Goal: Obtain resource: Download file/media

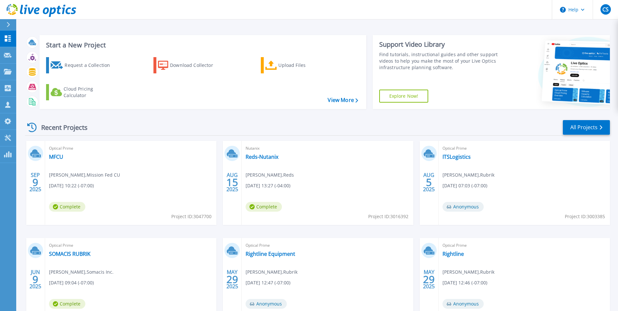
click at [66, 154] on div "Optical Prime MFCU [PERSON_NAME] , Mission Fed CU [DATE] 10:22 (-07:00) Complet…" at bounding box center [130, 183] width 171 height 84
click at [58, 156] on link "MFCU" at bounding box center [56, 156] width 14 height 6
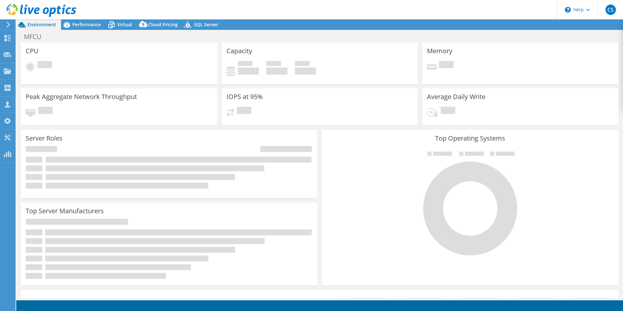
select select "USD"
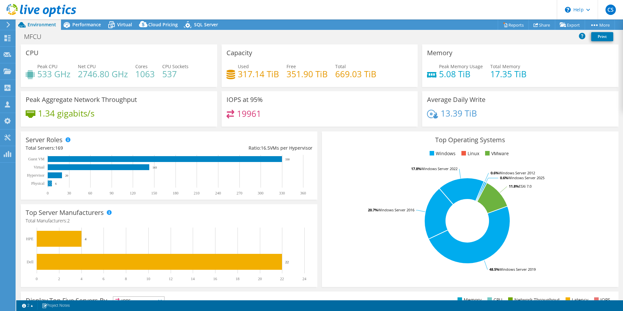
click at [49, 184] on rect at bounding box center [50, 183] width 4 height 6
click at [83, 22] on span "Performance" at bounding box center [86, 24] width 29 height 6
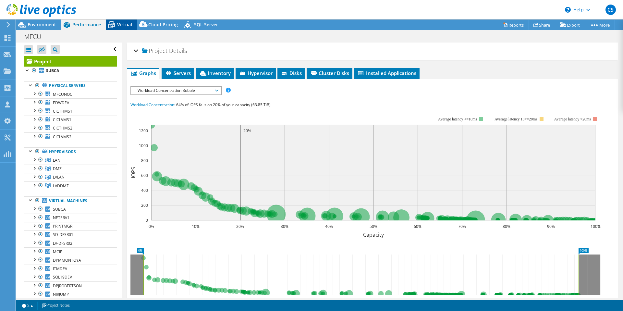
click at [115, 25] on icon at bounding box center [111, 24] width 11 height 11
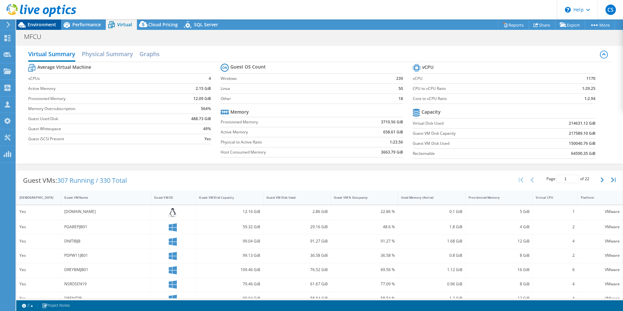
click at [34, 23] on span "Environment" at bounding box center [42, 24] width 29 height 6
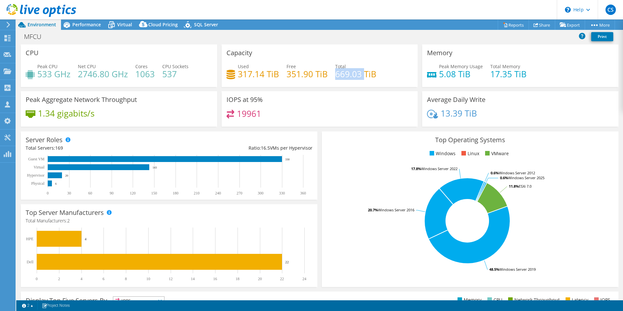
drag, startPoint x: 322, startPoint y: 73, endPoint x: 279, endPoint y: 66, distance: 43.9
click at [285, 67] on div "Used 317.14 TiB Free 351.90 TiB Total 669.03 TiB" at bounding box center [319, 73] width 186 height 21
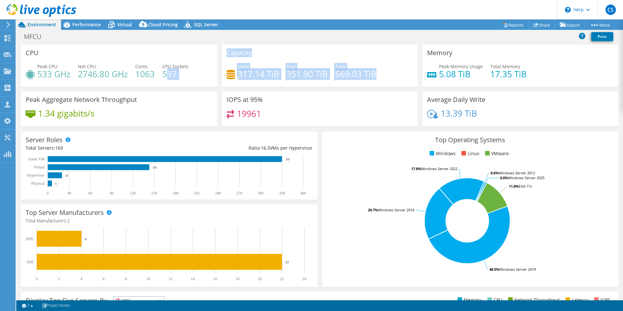
drag, startPoint x: 345, startPoint y: 67, endPoint x: 187, endPoint y: 65, distance: 158.0
click at [162, 71] on div "CPU Peak CPU 533 GHz Net CPU 2746.80 GHz Cores 1063 CPU Sockets 537 Capacity Us…" at bounding box center [319, 87] width 602 height 86
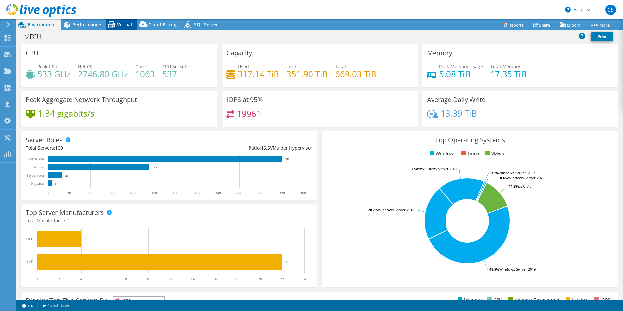
click at [112, 23] on icon at bounding box center [111, 24] width 11 height 11
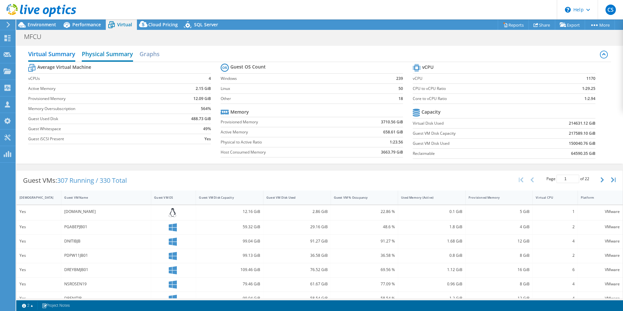
click at [111, 57] on h2 "Physical Summary" at bounding box center [107, 54] width 51 height 14
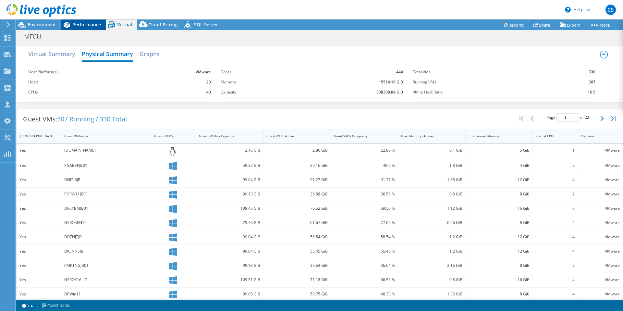
click at [77, 20] on div "Performance" at bounding box center [83, 24] width 45 height 10
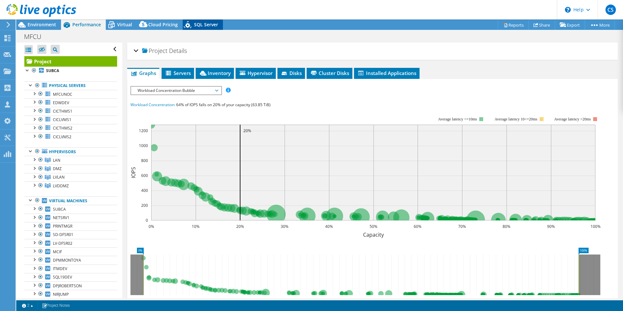
drag, startPoint x: 188, startPoint y: 19, endPoint x: 195, endPoint y: 24, distance: 8.3
click at [188, 20] on icon at bounding box center [188, 25] width 11 height 13
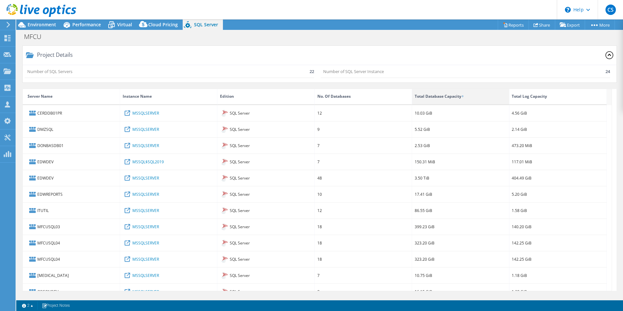
click at [476, 99] on div "Total Database Capacity" at bounding box center [460, 97] width 97 height 16
click at [462, 99] on div "Total Database Capacity" at bounding box center [460, 97] width 97 height 16
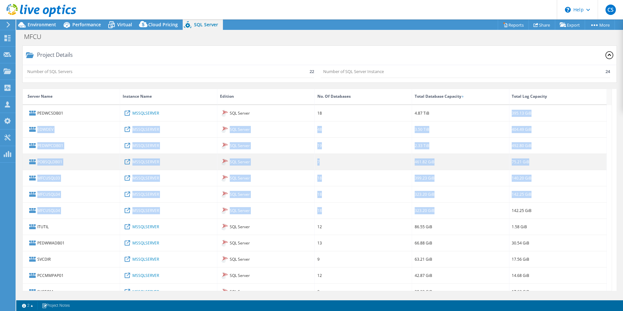
drag, startPoint x: 439, startPoint y: 113, endPoint x: 434, endPoint y: 156, distance: 43.7
click at [438, 174] on div "PEDWCSDB01 MSSQLSERVER SQL Server 18 4.87 TiB 395.13 GiB EDWDEV MSSQLSERVER SQL…" at bounding box center [315, 299] width 584 height 389
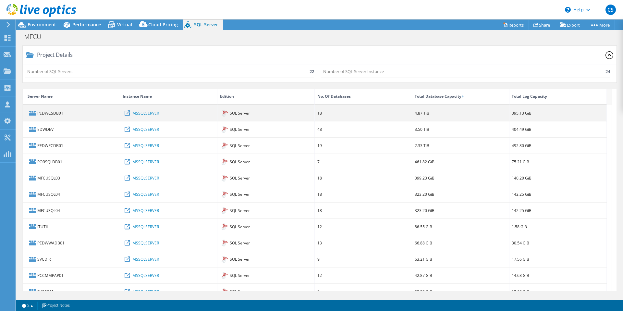
click at [433, 118] on div "4.87 TiB" at bounding box center [460, 113] width 97 height 16
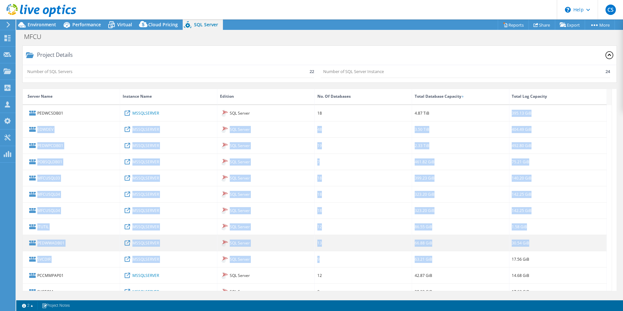
drag, startPoint x: 434, startPoint y: 111, endPoint x: 443, endPoint y: 247, distance: 137.2
click at [444, 260] on div "PEDWCSDB01 MSSQLSERVER SQL Server 18 4.87 TiB 395.13 GiB EDWDEV MSSQLSERVER SQL…" at bounding box center [315, 299] width 584 height 389
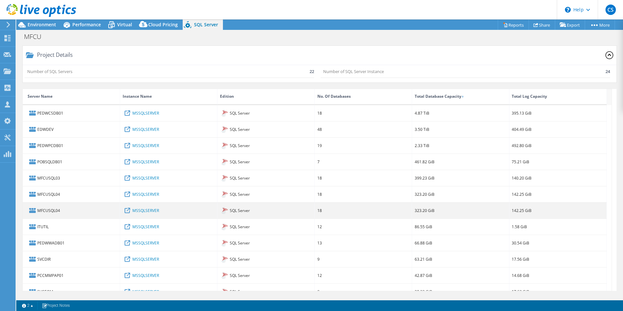
drag, startPoint x: 445, startPoint y: 220, endPoint x: 429, endPoint y: 215, distance: 16.4
click at [445, 221] on div "86.55 GiB" at bounding box center [460, 227] width 97 height 16
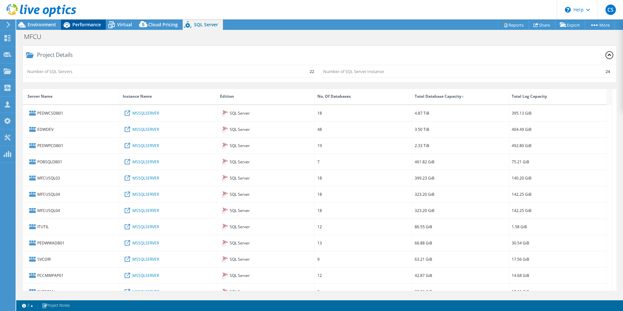
click at [64, 27] on icon at bounding box center [66, 24] width 11 height 11
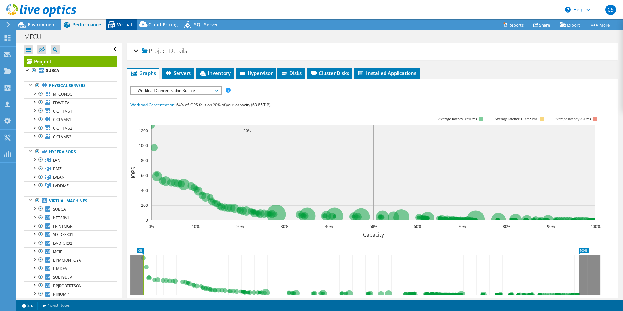
click at [128, 22] on span "Virtual" at bounding box center [124, 24] width 15 height 6
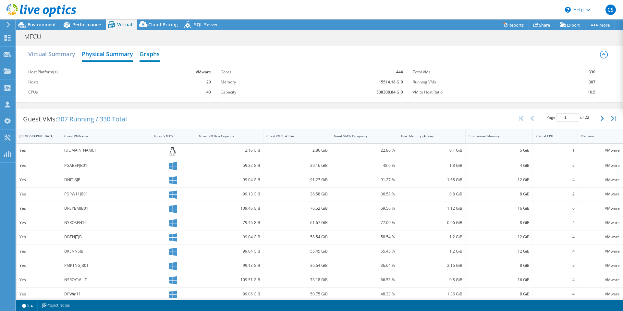
click at [142, 53] on h2 "Graphs" at bounding box center [149, 54] width 20 height 14
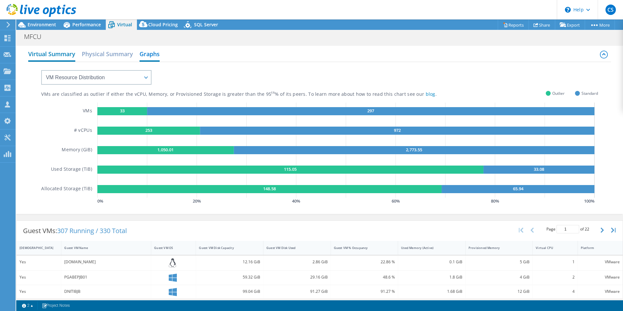
click at [60, 52] on h2 "Virtual Summary" at bounding box center [51, 54] width 47 height 14
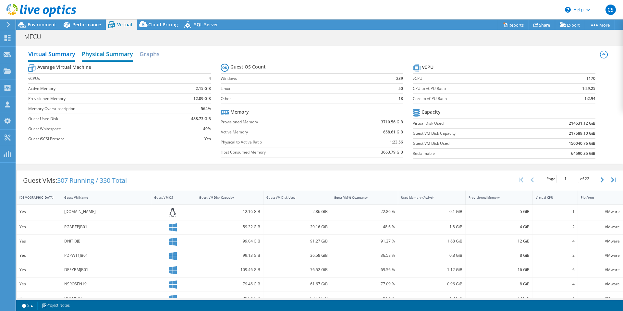
click at [118, 55] on h2 "Physical Summary" at bounding box center [107, 54] width 51 height 14
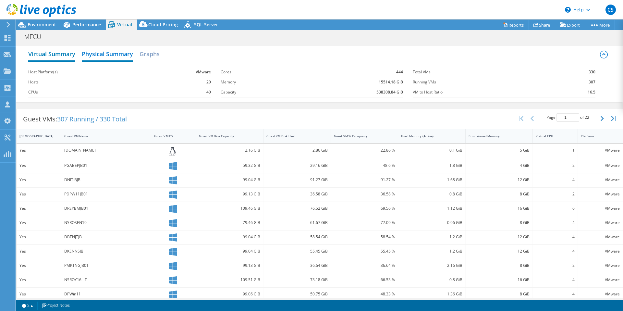
click at [54, 51] on h2 "Virtual Summary" at bounding box center [51, 54] width 47 height 14
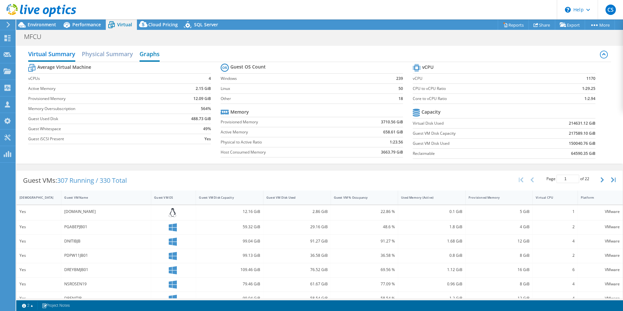
click at [145, 54] on h2 "Graphs" at bounding box center [149, 54] width 20 height 14
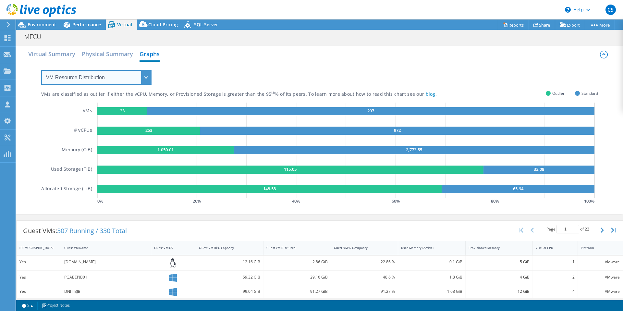
click at [97, 80] on select "VM Resource Distribution Provisioning Contrast Over Provisioning" at bounding box center [96, 77] width 110 height 15
click at [41, 70] on select "VM Resource Distribution Provisioning Contrast Over Provisioning" at bounding box center [96, 77] width 110 height 15
click at [93, 50] on h2 "Physical Summary" at bounding box center [107, 54] width 51 height 14
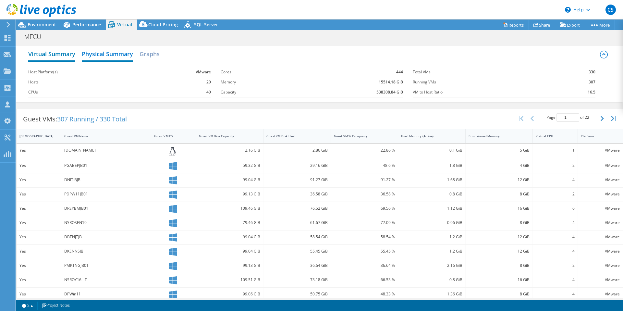
click at [57, 50] on h2 "Virtual Summary" at bounding box center [51, 54] width 47 height 14
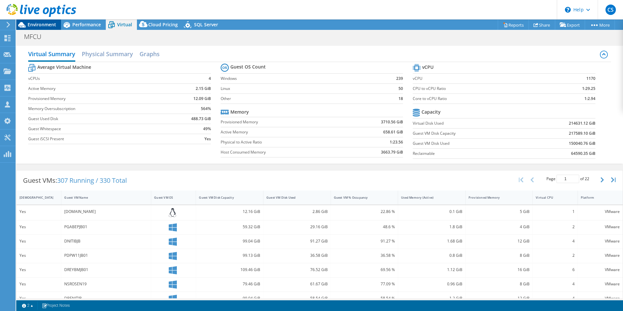
click at [40, 23] on span "Environment" at bounding box center [42, 24] width 29 height 6
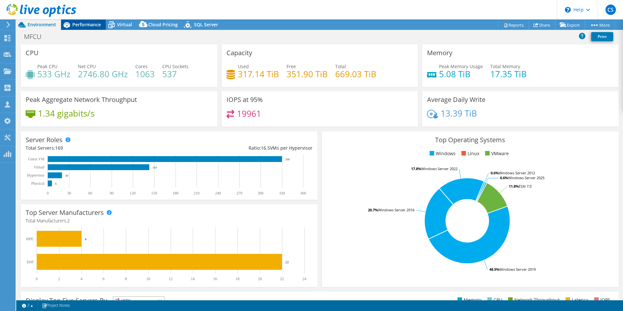
click at [84, 27] on span "Performance" at bounding box center [86, 24] width 29 height 6
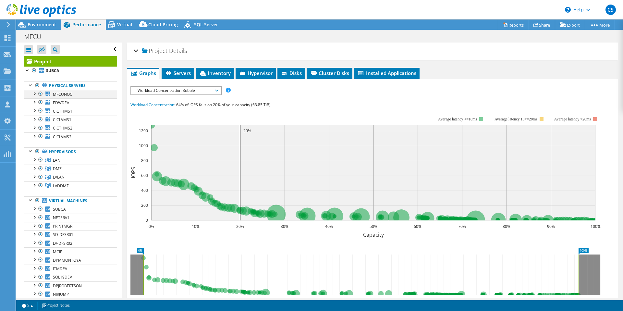
click at [32, 93] on div at bounding box center [34, 93] width 6 height 6
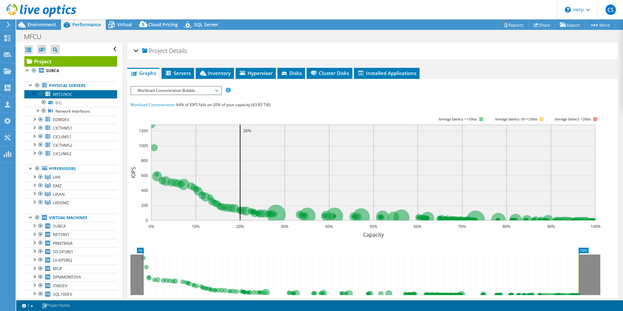
click at [72, 96] on link "MFCUNOC" at bounding box center [70, 94] width 93 height 8
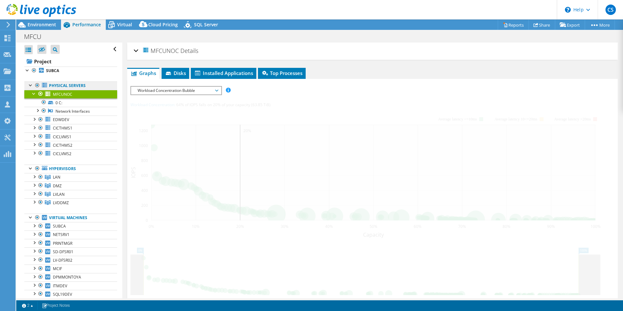
click at [73, 87] on link "Physical Servers" at bounding box center [70, 85] width 93 height 8
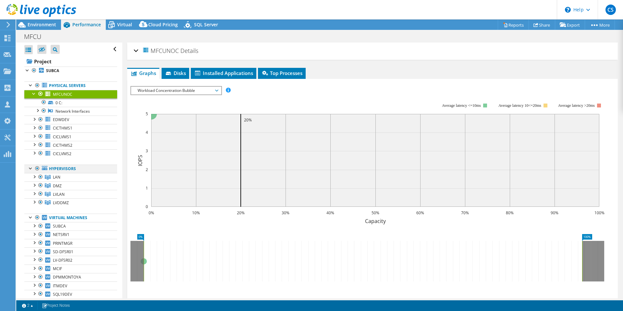
click at [37, 167] on div at bounding box center [37, 168] width 6 height 8
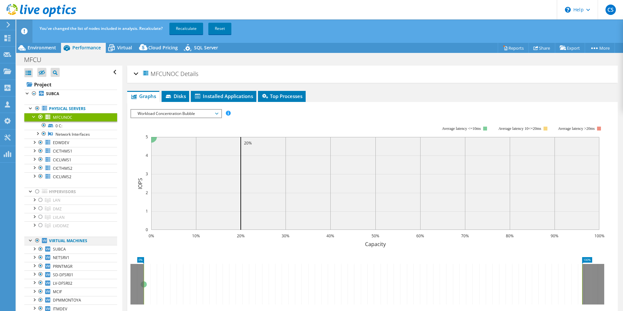
click at [38, 241] on div at bounding box center [37, 240] width 6 height 8
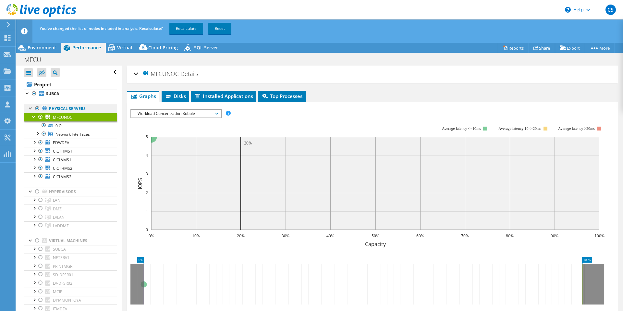
click at [62, 107] on link "Physical Servers" at bounding box center [70, 108] width 93 height 8
click at [51, 109] on link "Physical Servers" at bounding box center [70, 108] width 93 height 8
click at [29, 107] on div at bounding box center [31, 107] width 6 height 6
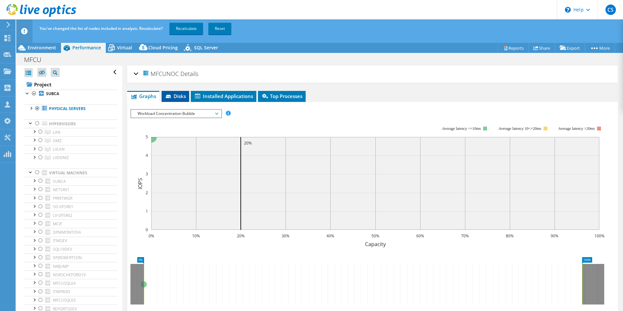
click at [188, 96] on li "Disks" at bounding box center [176, 96] width 28 height 11
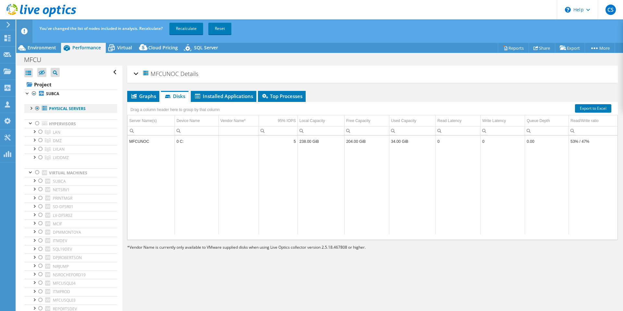
click at [32, 108] on div at bounding box center [31, 107] width 6 height 6
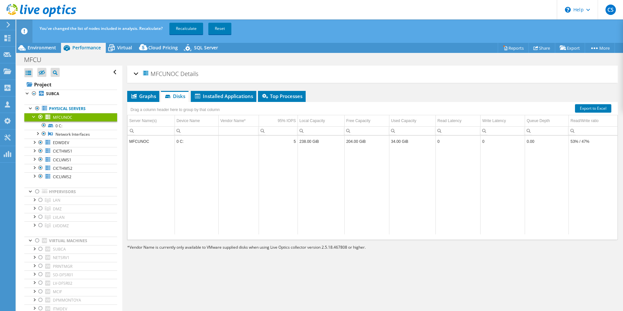
click at [34, 116] on div at bounding box center [34, 116] width 6 height 6
click at [69, 109] on link "Physical Servers" at bounding box center [70, 108] width 93 height 8
click at [61, 52] on icon at bounding box center [66, 47] width 11 height 11
click at [43, 48] on span "Environment" at bounding box center [42, 47] width 29 height 6
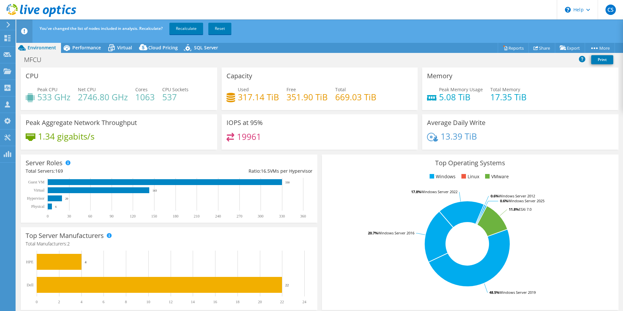
drag, startPoint x: 137, startPoint y: 113, endPoint x: 130, endPoint y: 104, distance: 10.9
click at [136, 112] on div "CPU Peak CPU 533 GHz Net CPU 2746.80 GHz Cores 1063 CPU Sockets 537" at bounding box center [118, 90] width 201 height 47
click at [77, 46] on span "Performance" at bounding box center [86, 47] width 29 height 6
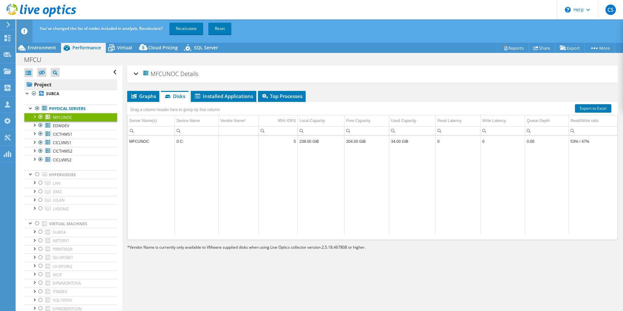
drag, startPoint x: 88, startPoint y: 98, endPoint x: 90, endPoint y: 88, distance: 10.5
click at [186, 27] on link "Recalculate" at bounding box center [186, 29] width 34 height 12
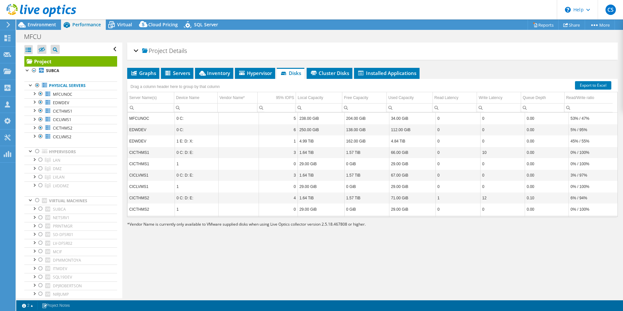
click at [309, 111] on input "Column Local Capacity, Filter cell" at bounding box center [319, 107] width 46 height 8
click at [308, 119] on td "238.00 GiB" at bounding box center [320, 118] width 47 height 11
click at [316, 96] on div "Local Capacity" at bounding box center [310, 98] width 26 height 8
click at [320, 97] on div "Local Capacity" at bounding box center [310, 98] width 26 height 8
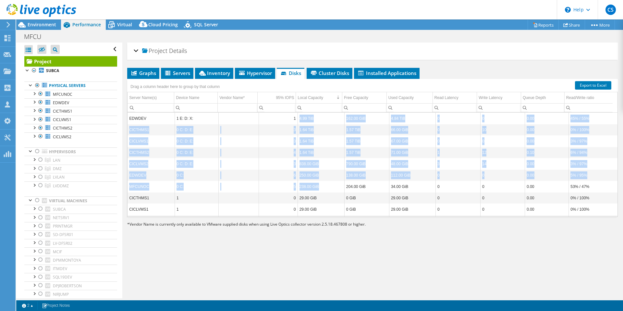
drag, startPoint x: 319, startPoint y: 121, endPoint x: 329, endPoint y: 186, distance: 66.0
click at [329, 187] on tbody "EDWDEV 1 E: D: X: 1 4.99 TiB 162.00 GiB 4.84 TiB 0 0 0.00 45% / 55% CICTHMS1 0 …" at bounding box center [372, 175] width 490 height 125
click at [329, 186] on td "238.00 GiB" at bounding box center [320, 186] width 47 height 11
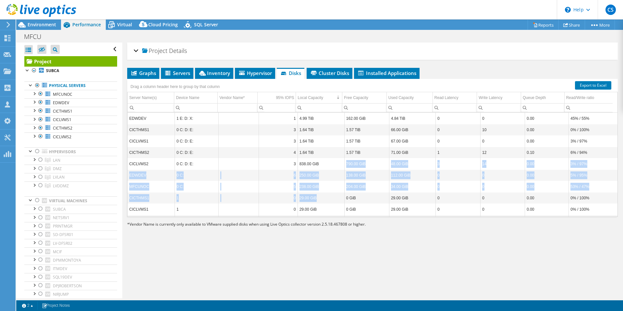
drag, startPoint x: 324, startPoint y: 203, endPoint x: 319, endPoint y: 142, distance: 61.1
click at [320, 149] on tbody "EDWDEV 1 E: D: X: 1 4.99 TiB 162.00 GiB 4.84 TiB 0 0 0.00 45% / 55% CICTHMS1 0 …" at bounding box center [372, 175] width 490 height 125
click at [312, 93] on td "Local Capacity" at bounding box center [319, 97] width 46 height 11
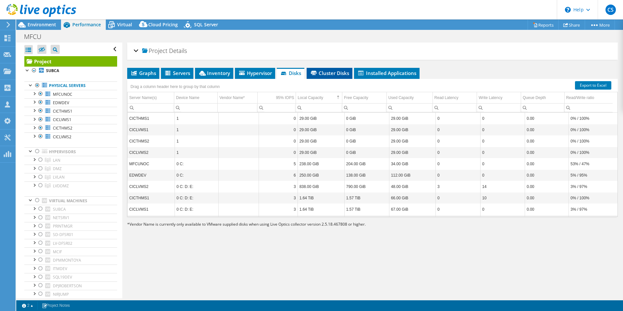
click at [336, 75] on span "Cluster Disks" at bounding box center [329, 73] width 39 height 6
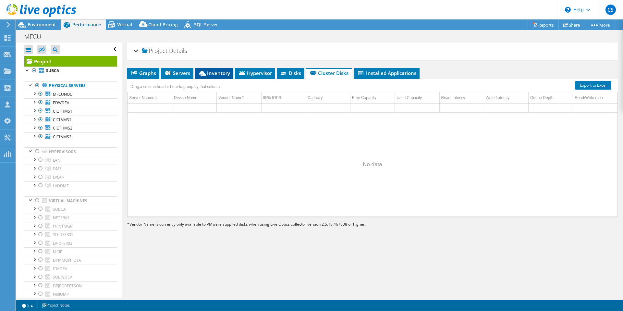
click at [204, 72] on icon at bounding box center [202, 73] width 6 height 5
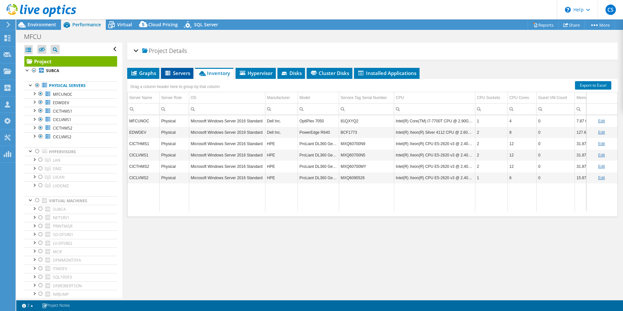
click at [176, 72] on span "Servers" at bounding box center [177, 73] width 26 height 6
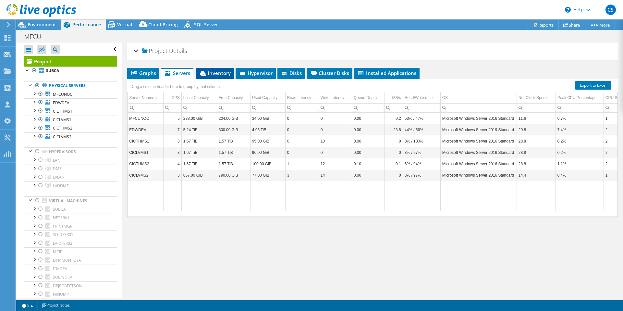
click at [212, 72] on span "Inventory" at bounding box center [215, 73] width 32 height 6
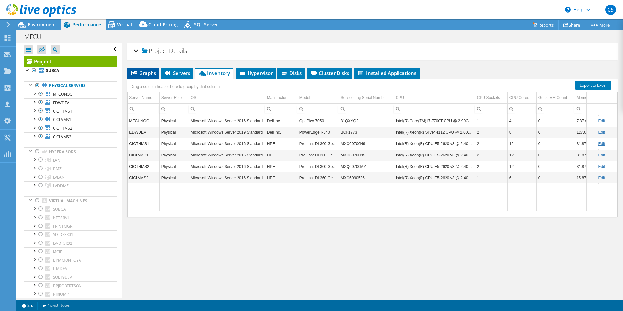
click at [147, 78] on li "Graphs" at bounding box center [143, 73] width 32 height 11
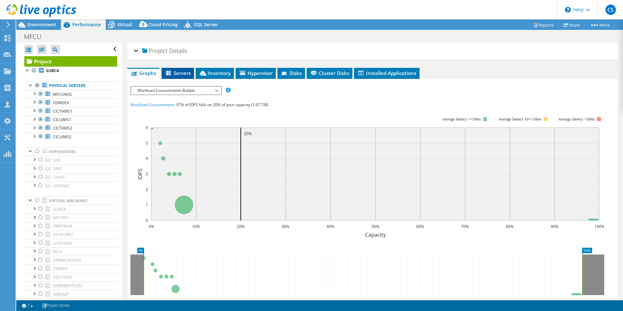
click at [179, 74] on span "Servers" at bounding box center [178, 73] width 26 height 6
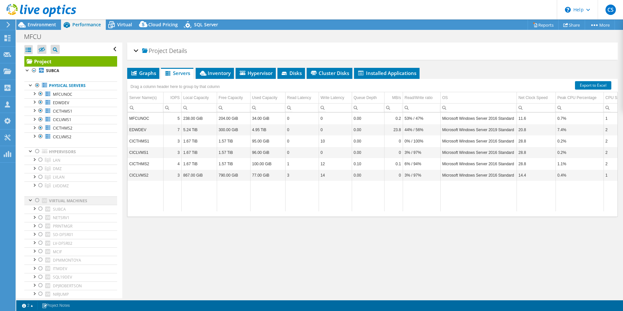
click at [37, 200] on div at bounding box center [37, 200] width 6 height 8
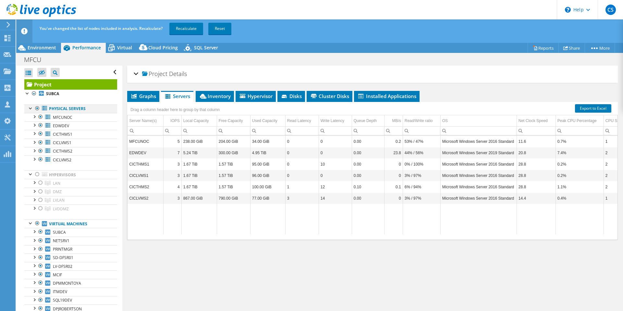
click at [38, 107] on div at bounding box center [37, 108] width 6 height 8
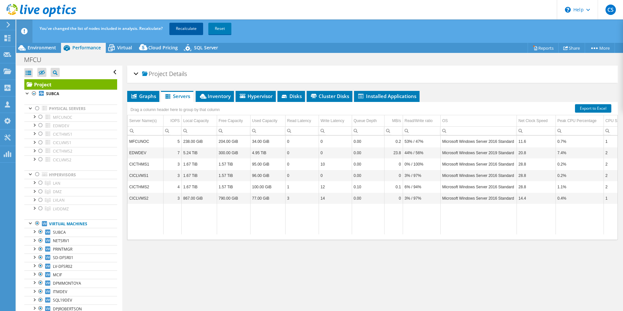
click at [186, 29] on link "Recalculate" at bounding box center [186, 29] width 34 height 12
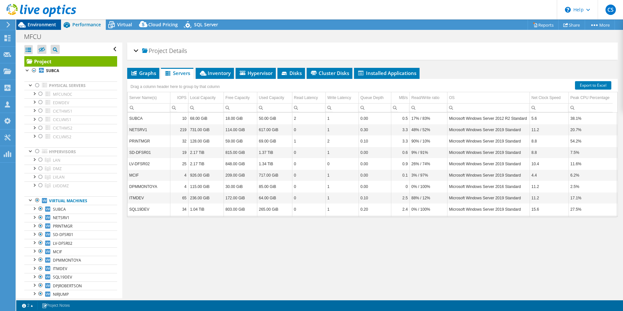
click at [47, 27] on span "Environment" at bounding box center [42, 24] width 29 height 6
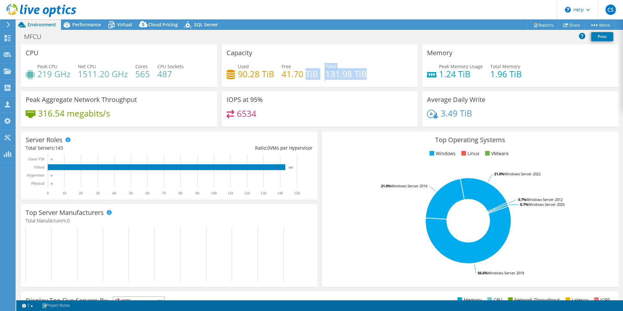
drag, startPoint x: 381, startPoint y: 75, endPoint x: 371, endPoint y: 76, distance: 9.8
click at [360, 74] on div "Used 90.28 TiB Free 41.70 TiB Total 131.98 TiB" at bounding box center [319, 73] width 186 height 21
click at [377, 76] on div "Used 90.28 TiB Free 41.70 TiB Total 131.98 TiB" at bounding box center [319, 73] width 186 height 21
drag, startPoint x: 370, startPoint y: 77, endPoint x: 184, endPoint y: 78, distance: 186.5
click at [181, 77] on div "CPU Peak CPU 219 GHz Net CPU 1511.20 GHz Cores 565 CPU Sockets 487 Capacity Use…" at bounding box center [319, 87] width 602 height 86
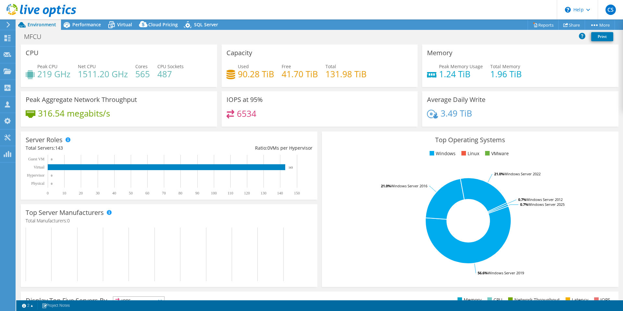
drag, startPoint x: 302, startPoint y: 94, endPoint x: 339, endPoint y: 101, distance: 37.4
click at [303, 94] on div "IOPS at 95% 6534" at bounding box center [320, 108] width 196 height 35
click at [88, 25] on span "Performance" at bounding box center [86, 24] width 29 height 6
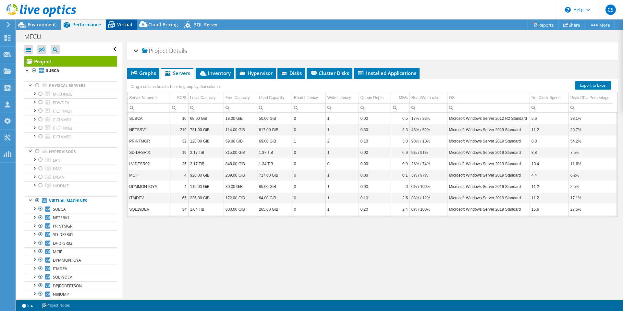
click at [125, 25] on span "Virtual" at bounding box center [124, 24] width 15 height 6
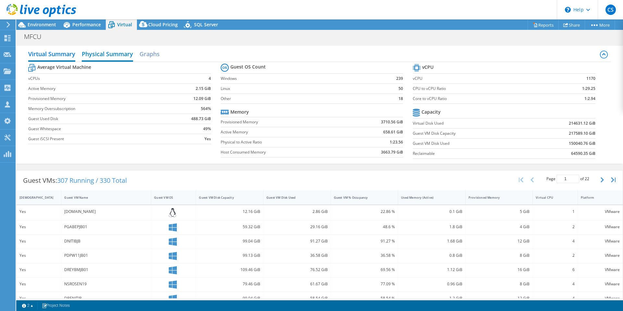
click at [110, 55] on h2 "Physical Summary" at bounding box center [107, 54] width 51 height 14
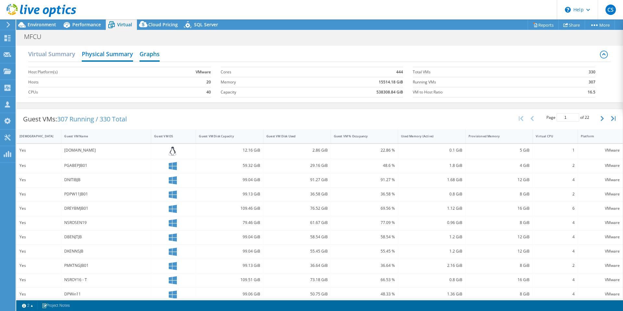
click at [152, 50] on h2 "Graphs" at bounding box center [149, 54] width 20 height 14
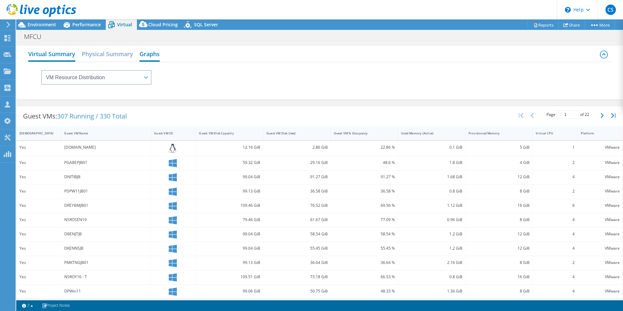
click at [37, 51] on h2 "Virtual Summary" at bounding box center [51, 54] width 47 height 14
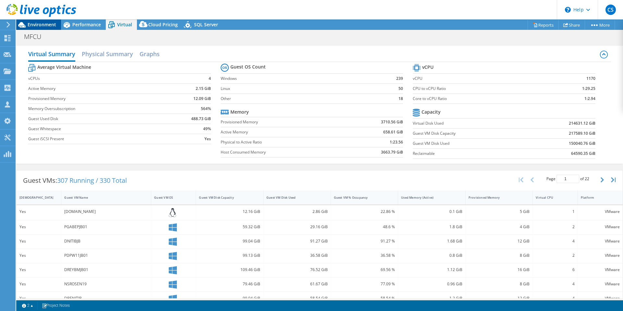
click at [29, 25] on span "Environment" at bounding box center [42, 24] width 29 height 6
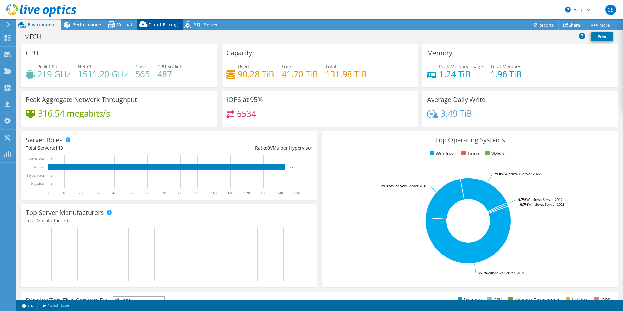
click at [168, 26] on span "Cloud Pricing" at bounding box center [163, 24] width 30 height 6
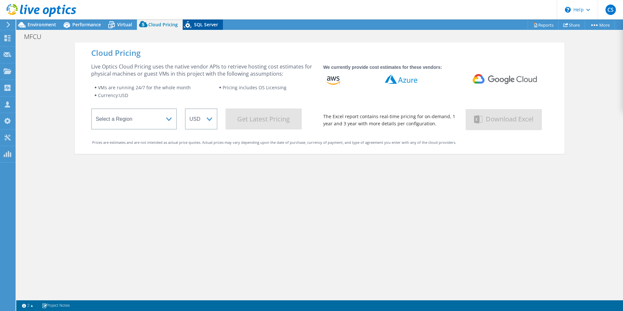
click at [200, 27] on span "SQL Server" at bounding box center [206, 24] width 24 height 6
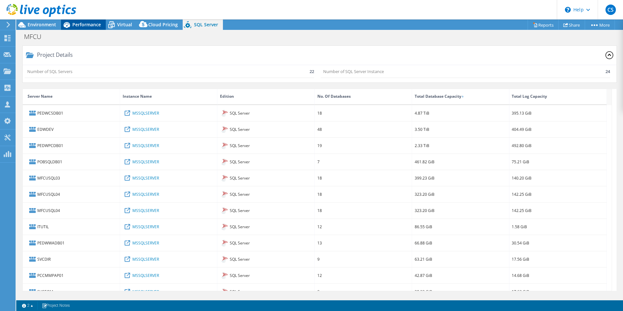
click at [84, 25] on span "Performance" at bounding box center [86, 24] width 29 height 6
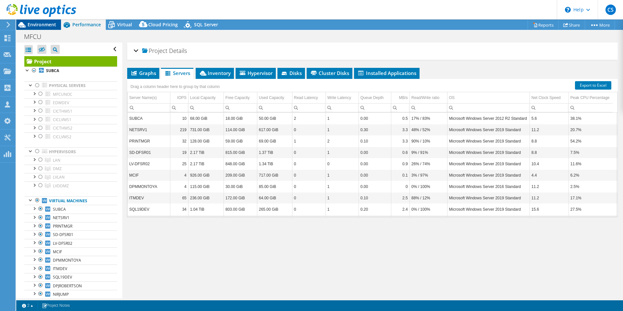
click at [45, 25] on span "Environment" at bounding box center [42, 24] width 29 height 6
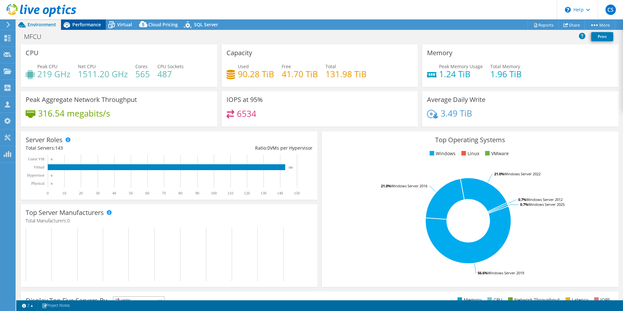
click at [89, 27] on span "Performance" at bounding box center [86, 24] width 29 height 6
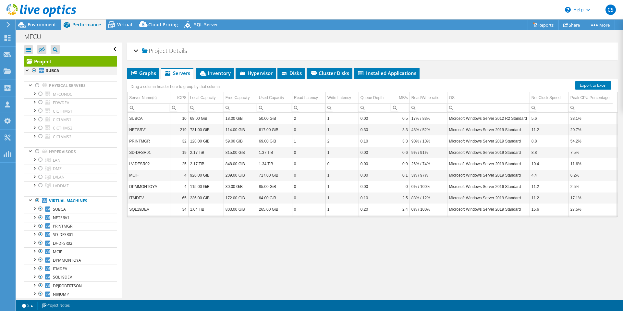
click at [34, 71] on div at bounding box center [34, 70] width 6 height 8
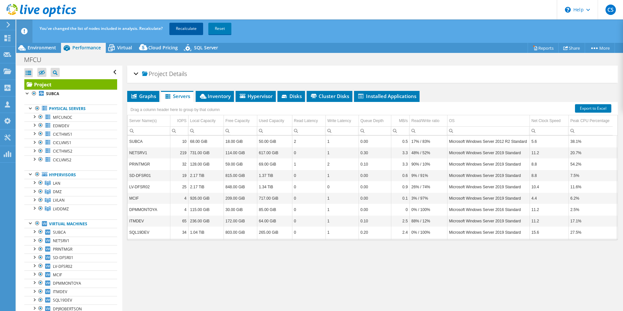
click at [190, 23] on link "Recalculate" at bounding box center [186, 29] width 34 height 12
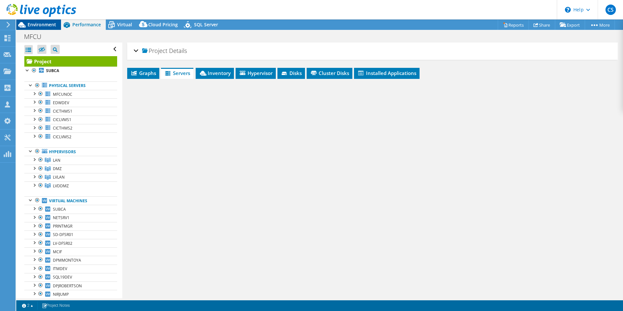
click at [47, 27] on span "Environment" at bounding box center [42, 24] width 29 height 6
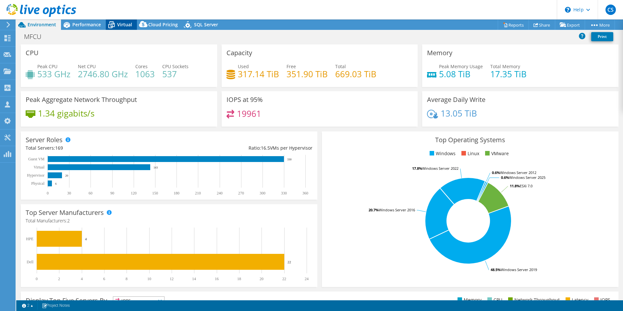
click at [123, 28] on div "Virtual" at bounding box center [121, 24] width 31 height 10
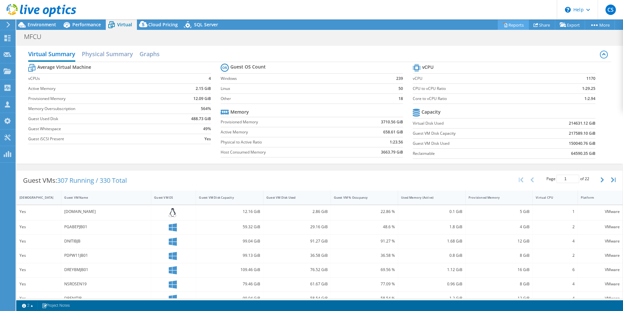
click at [510, 25] on link "Reports" at bounding box center [513, 25] width 31 height 10
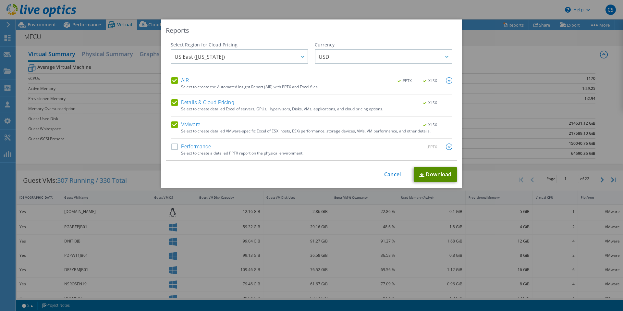
click at [437, 177] on link "Download" at bounding box center [435, 174] width 43 height 15
